Goal: Obtain resource: Obtain resource

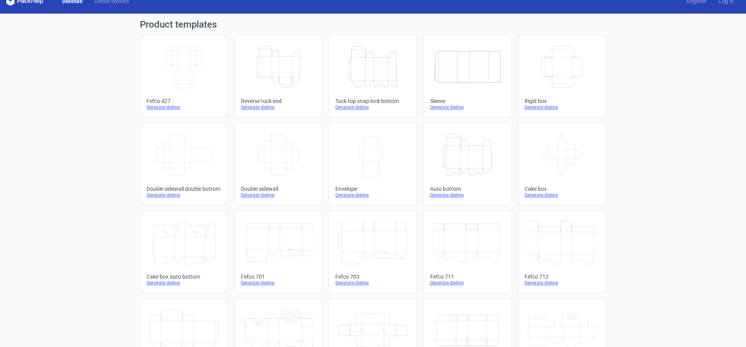
scroll to position [13, 0]
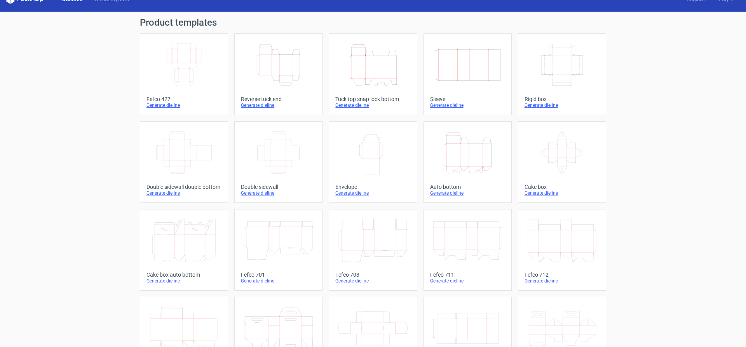
click at [454, 161] on icon "Height Depth Width" at bounding box center [467, 153] width 69 height 44
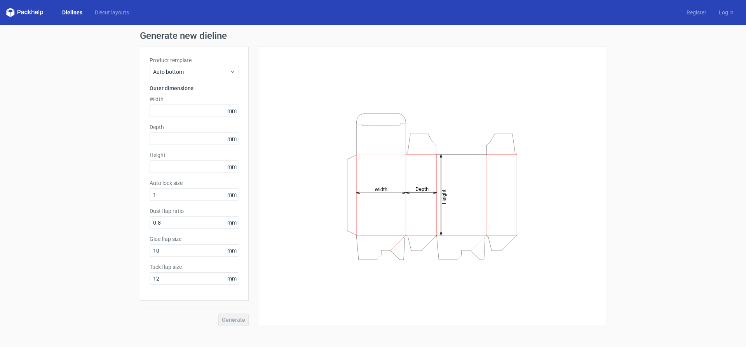
click at [76, 12] on link "Dielines" at bounding box center [72, 13] width 33 height 8
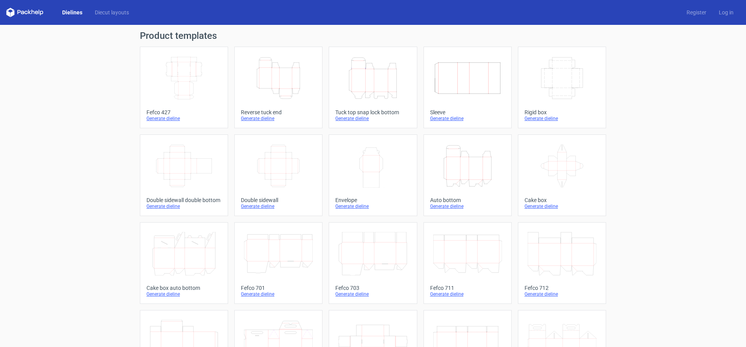
click at [557, 75] on icon "Width Depth Height" at bounding box center [562, 78] width 69 height 44
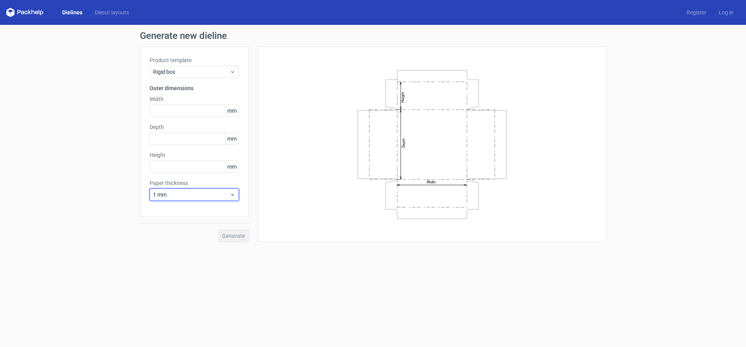
click at [169, 193] on span "1 mm" at bounding box center [191, 195] width 77 height 8
click at [179, 251] on div "1.5 mm" at bounding box center [194, 249] width 83 height 12
click at [176, 110] on input "text" at bounding box center [194, 111] width 89 height 12
type input "105"
click at [164, 139] on input "text" at bounding box center [194, 139] width 89 height 12
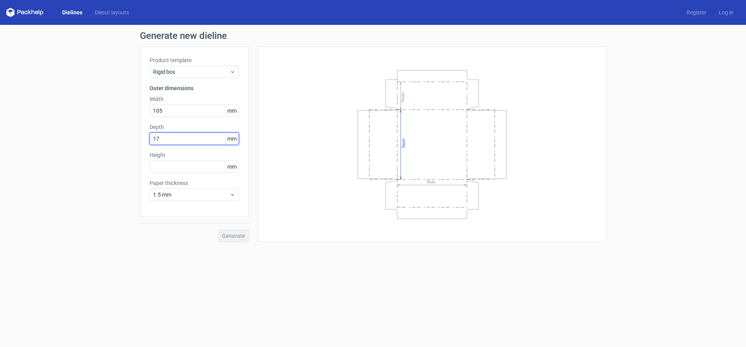
type input "170"
click at [164, 170] on input "text" at bounding box center [194, 167] width 89 height 12
type input "25"
click at [185, 215] on div "Product template Rigid box Outer dimensions Width 105 mm Depth 170 mm Height 25…" at bounding box center [194, 132] width 109 height 170
click at [238, 236] on span "Generate" at bounding box center [233, 235] width 23 height 5
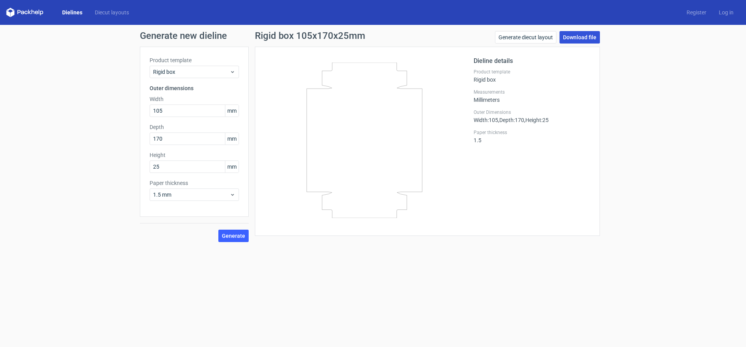
click at [569, 38] on link "Download file" at bounding box center [580, 37] width 40 height 12
